Goal: Information Seeking & Learning: Learn about a topic

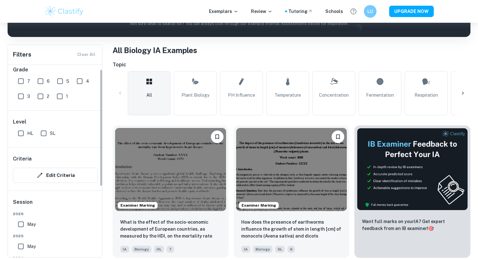
scroll to position [7, 0]
click at [21, 80] on input "7" at bounding box center [21, 80] width 13 height 13
checkbox input "true"
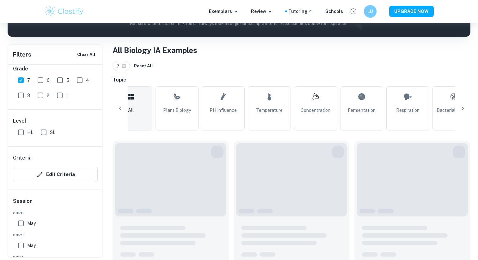
scroll to position [0, 0]
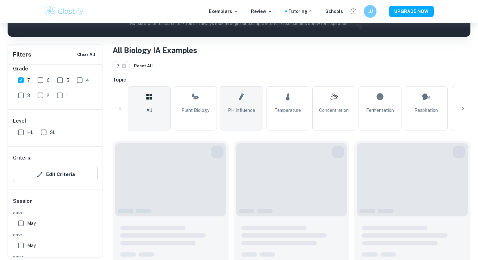
click at [229, 113] on span "pH Influence" at bounding box center [241, 110] width 27 height 7
type input "pH Influence"
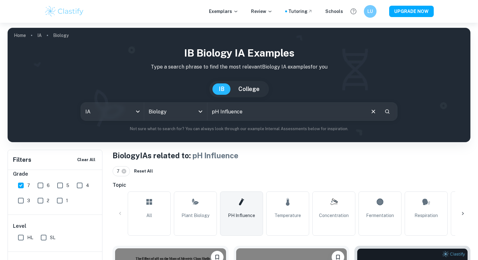
scroll to position [223, 0]
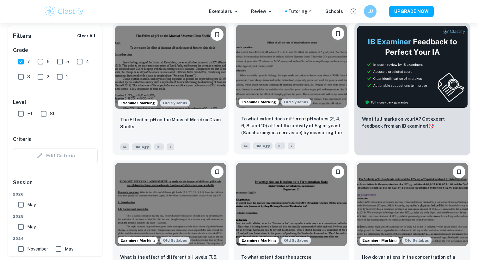
click at [284, 44] on img at bounding box center [291, 66] width 111 height 83
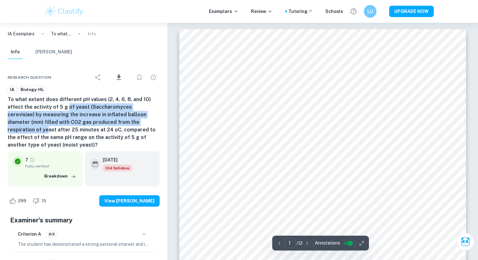
drag, startPoint x: 65, startPoint y: 106, endPoint x: 123, endPoint y: 122, distance: 60.0
click at [124, 122] on h6 "To what extent does different pH values (2, 4, 6, 8, and 10) affect the activit…" at bounding box center [84, 122] width 152 height 53
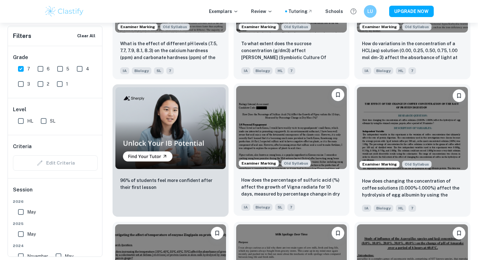
scroll to position [438, 0]
